Goal: Information Seeking & Learning: Learn about a topic

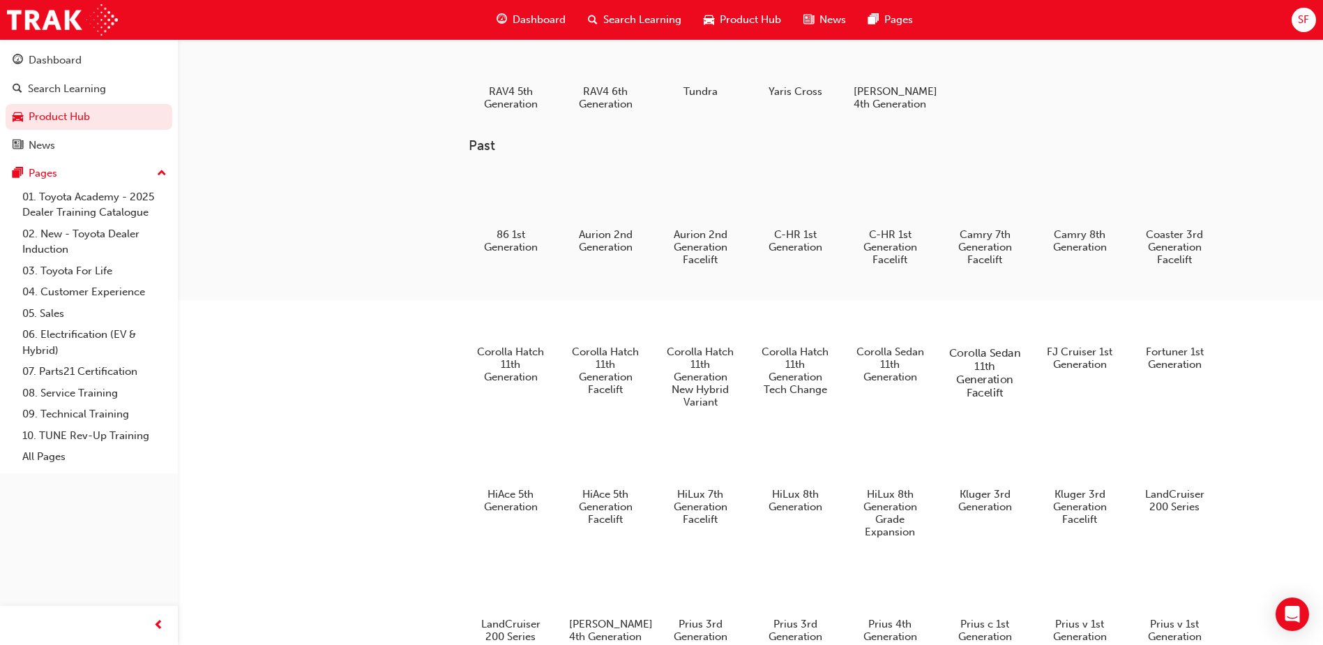
scroll to position [488, 0]
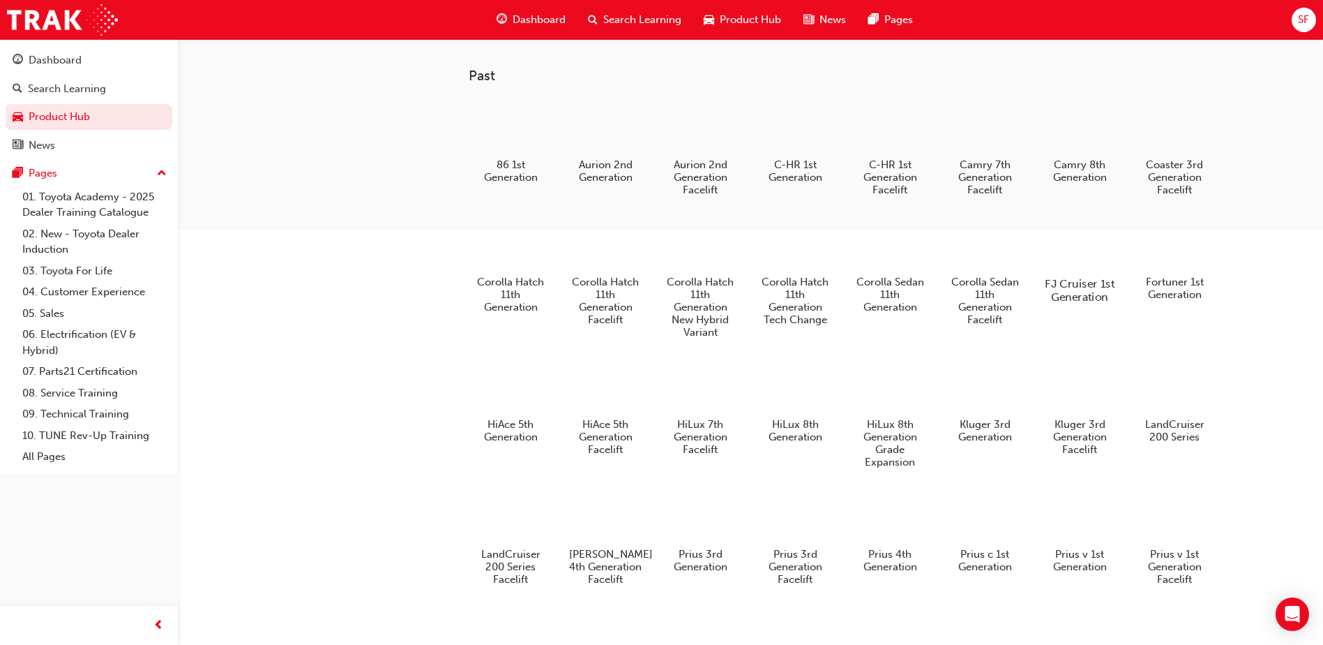
click at [1074, 260] on div at bounding box center [1080, 244] width 77 height 56
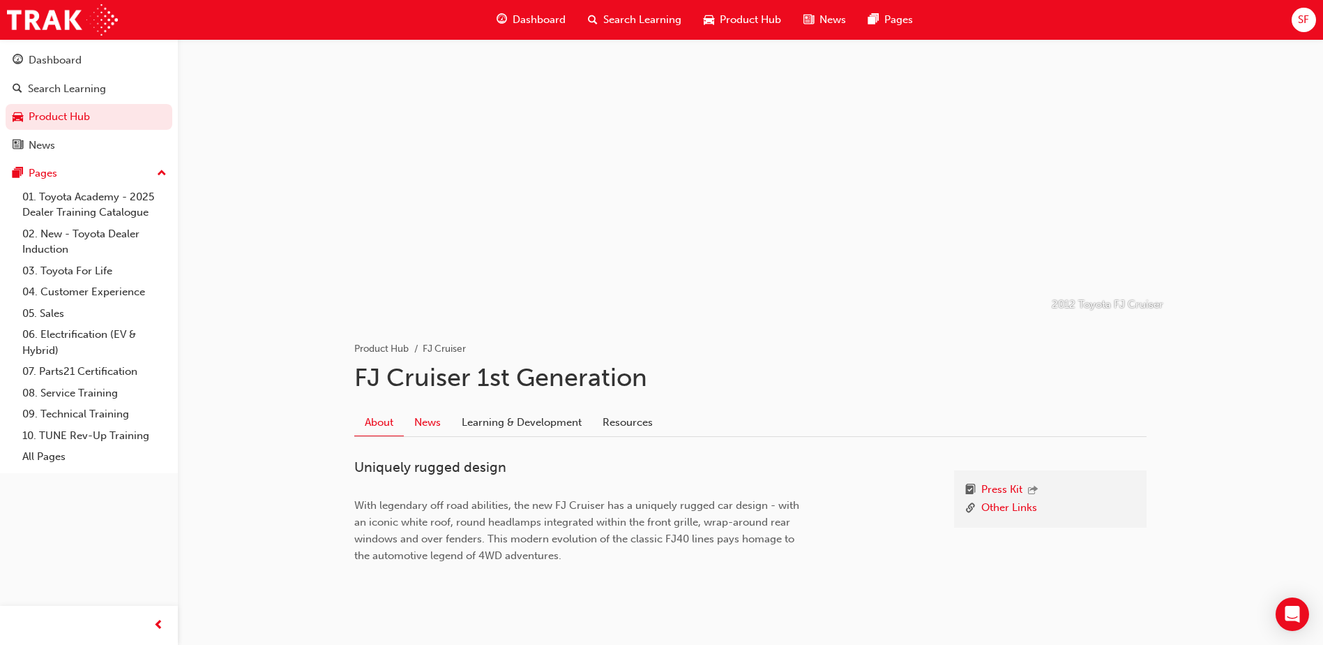
click at [430, 424] on link "News" at bounding box center [427, 423] width 47 height 27
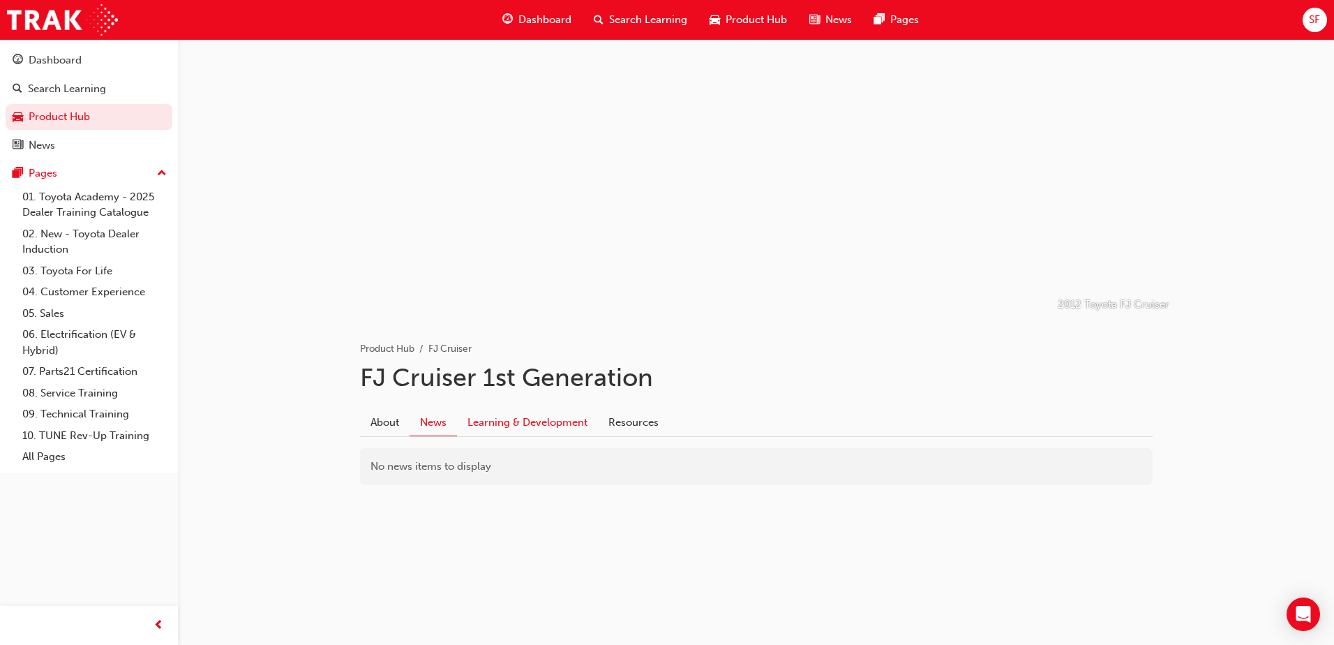
drag, startPoint x: 526, startPoint y: 428, endPoint x: 541, endPoint y: 428, distance: 14.7
click at [527, 428] on link "Learning & Development" at bounding box center [527, 423] width 141 height 27
click at [393, 423] on link "About" at bounding box center [385, 423] width 50 height 27
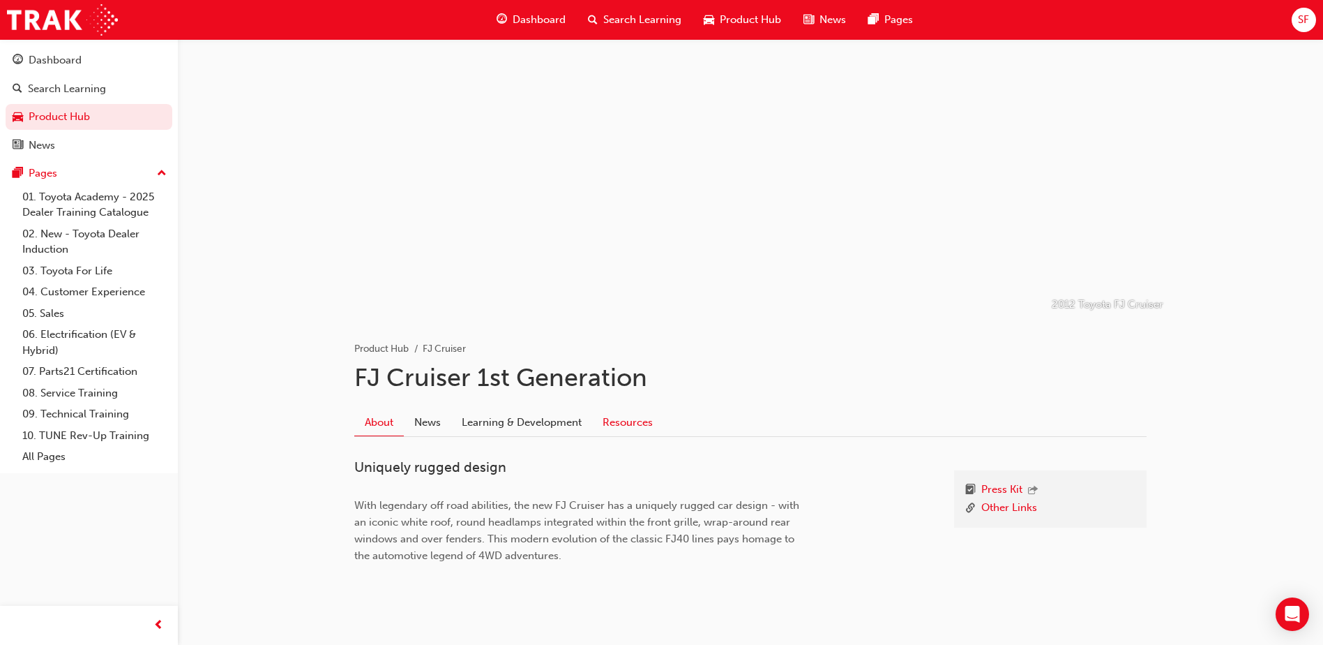
click at [638, 421] on link "Resources" at bounding box center [627, 423] width 71 height 27
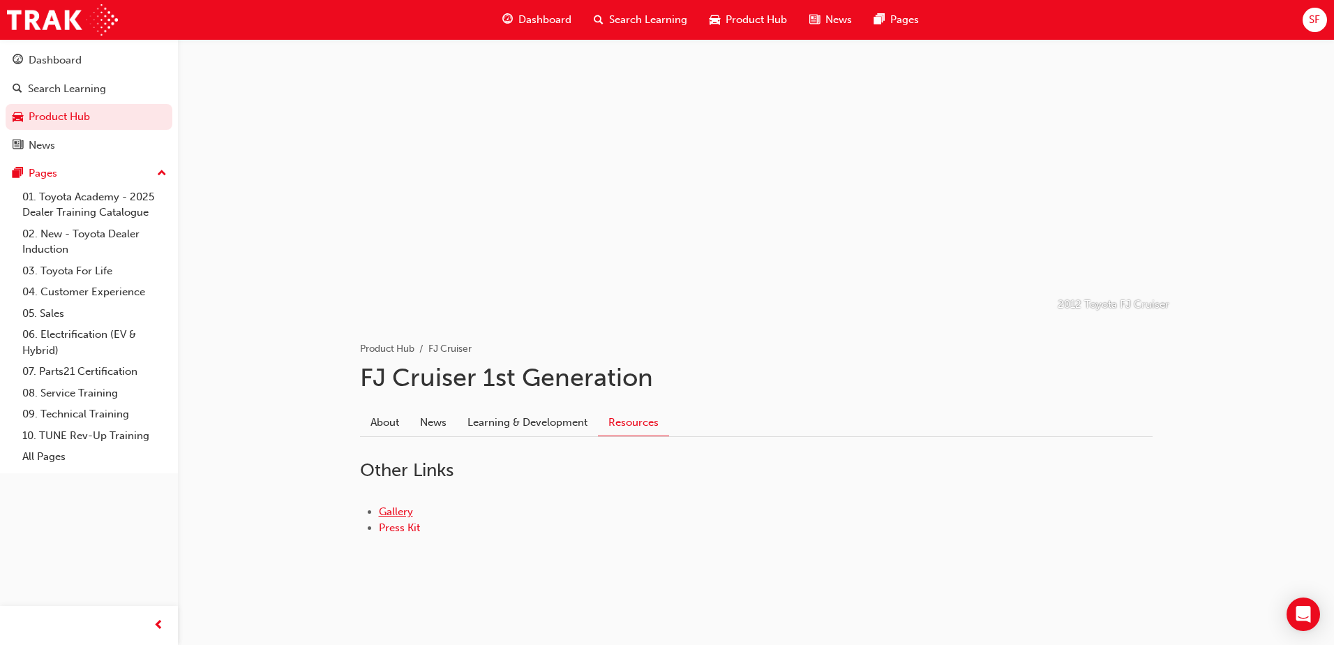
click at [390, 511] on link "Gallery" at bounding box center [396, 511] width 34 height 13
click at [398, 527] on link "Press Kit" at bounding box center [399, 527] width 41 height 13
